Goal: Task Accomplishment & Management: Use online tool/utility

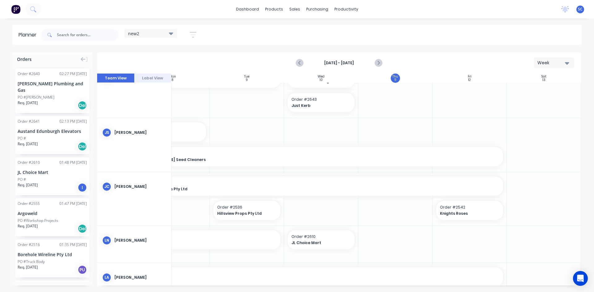
scroll to position [48, 113]
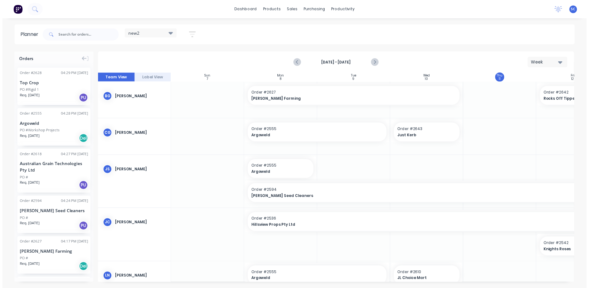
scroll to position [0, 0]
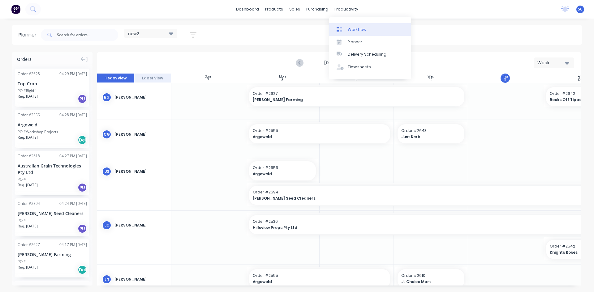
click at [354, 30] on div "Workflow" at bounding box center [357, 30] width 19 height 6
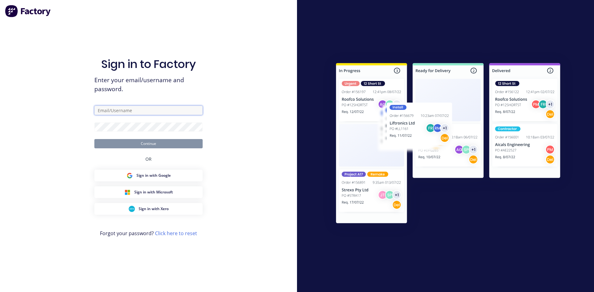
type input "[EMAIL_ADDRESS][DOMAIN_NAME]"
click at [151, 149] on div "OR" at bounding box center [148, 158] width 6 height 21
click at [151, 143] on button "Continue" at bounding box center [148, 143] width 108 height 9
